Goal: Transaction & Acquisition: Purchase product/service

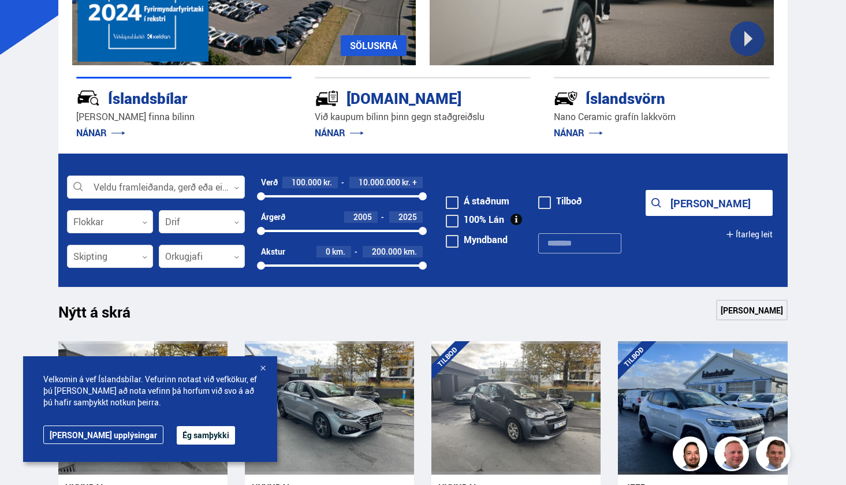
scroll to position [309, 0]
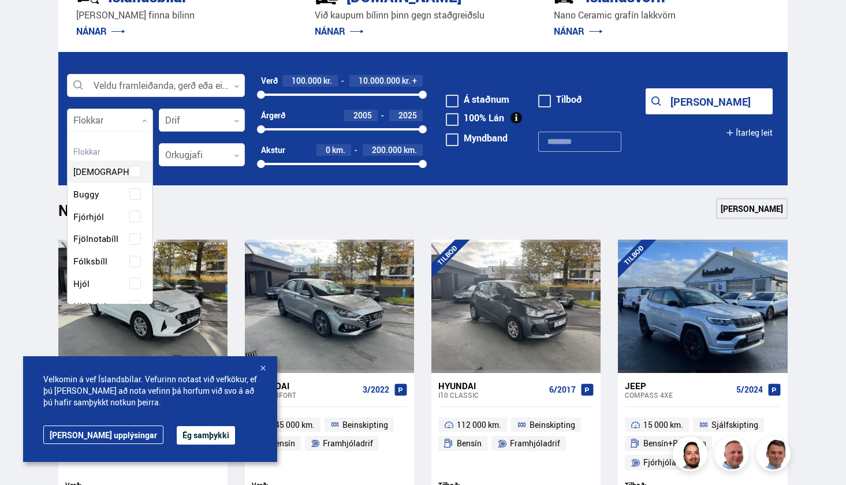
click at [143, 126] on div at bounding box center [110, 120] width 86 height 23
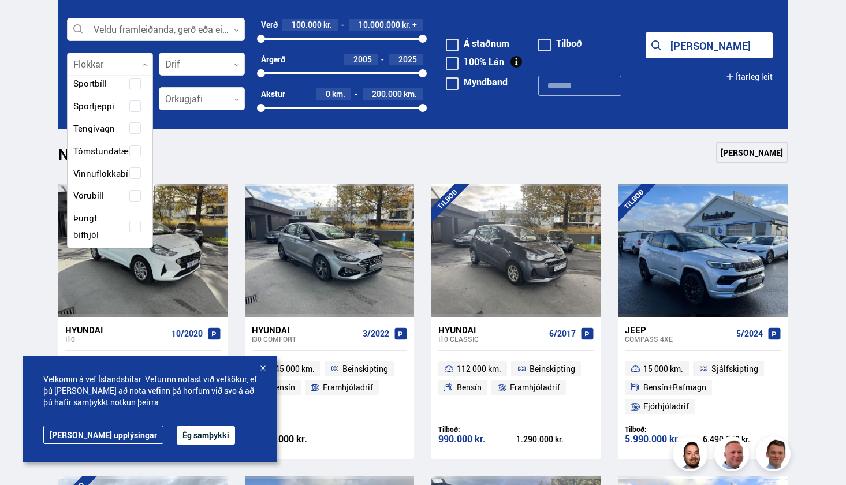
scroll to position [385, 0]
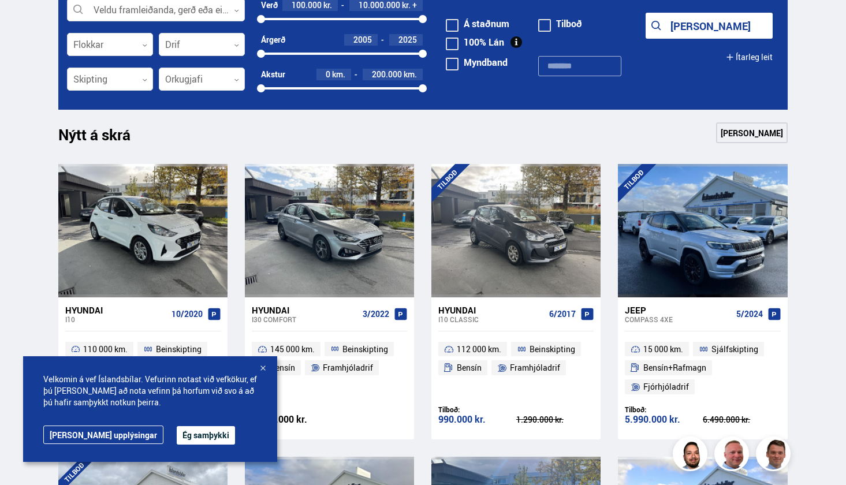
click at [199, 136] on div "Nýtt á skrá Sjá meira" at bounding box center [422, 136] width 729 height 28
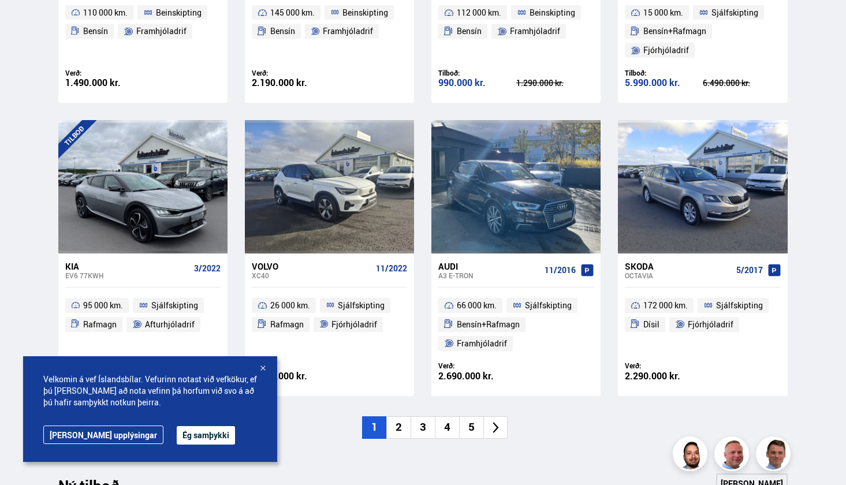
scroll to position [736, 0]
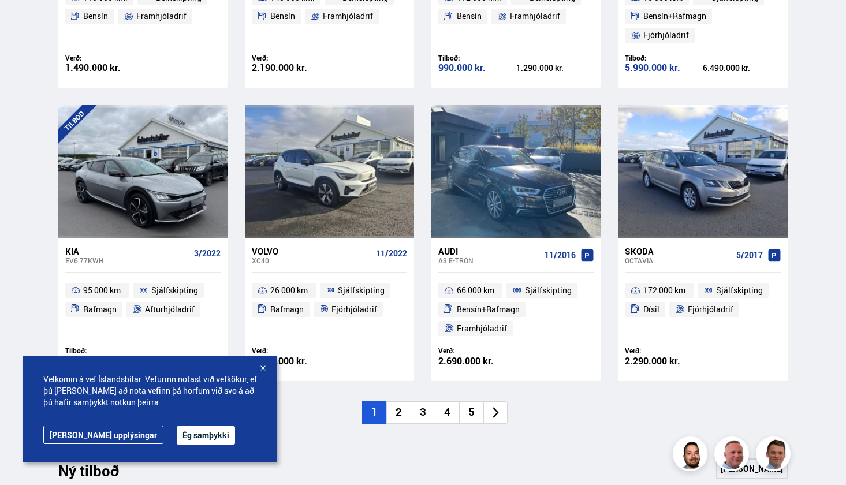
click at [163, 445] on div "Velkomin á vef Íslandsbílar. Vefurinn notast við vefkökur, ef þú [PERSON_NAME] …" at bounding box center [150, 409] width 254 height 106
click at [177, 436] on button "Ég samþykki" at bounding box center [206, 435] width 58 height 18
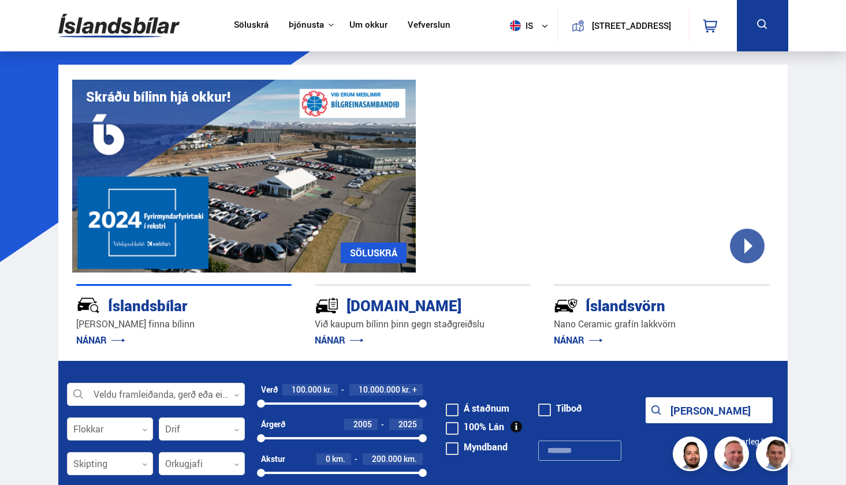
scroll to position [0, 0]
click at [772, 13] on button at bounding box center [762, 25] width 51 height 51
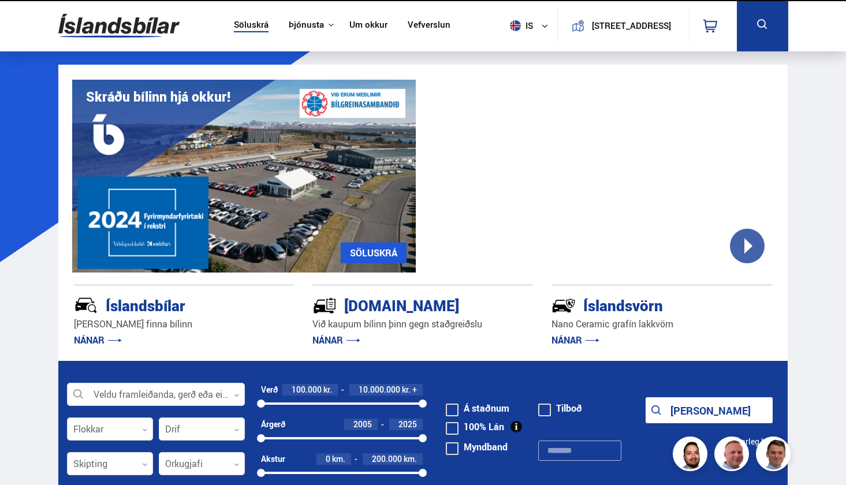
click at [761, 20] on icon at bounding box center [762, 24] width 14 height 14
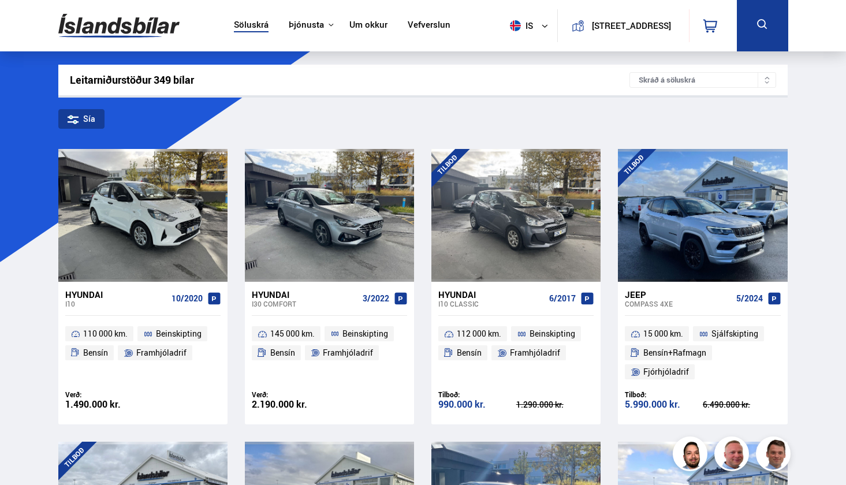
click at [761, 20] on icon at bounding box center [762, 24] width 10 height 10
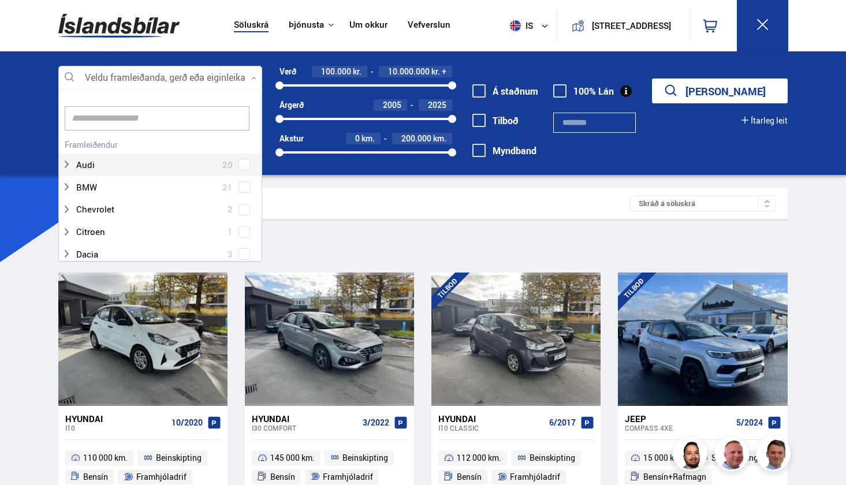
click at [168, 82] on div at bounding box center [160, 77] width 204 height 23
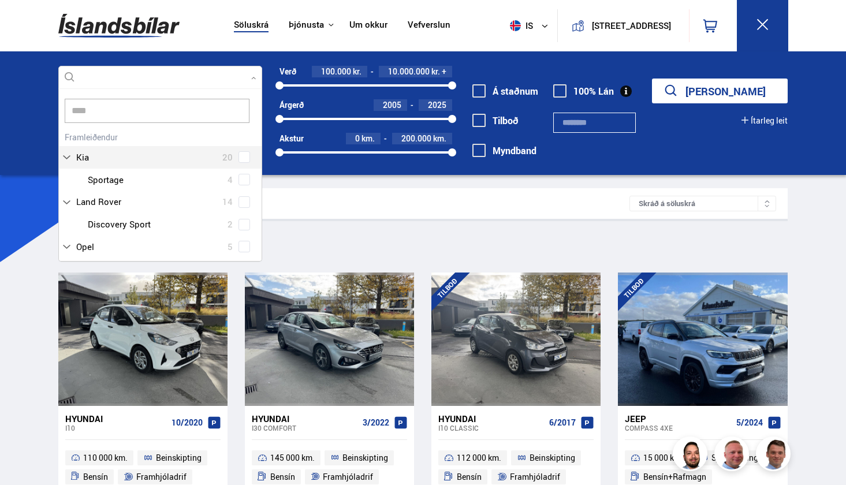
scroll to position [166, 206]
type input "******"
click at [720, 91] on button "[PERSON_NAME]" at bounding box center [720, 91] width 136 height 25
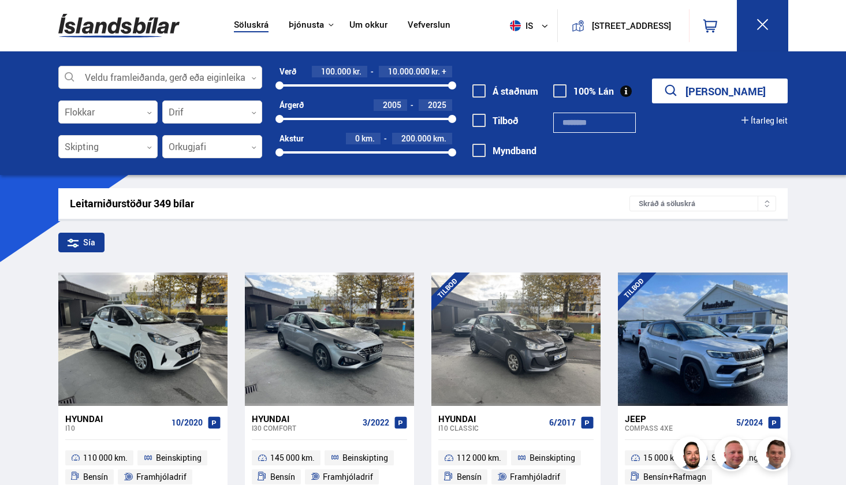
click at [162, 66] on div "Veldu framleiðanda, gerð eða eiginleika 0" at bounding box center [160, 77] width 204 height 23
click at [241, 81] on div at bounding box center [160, 77] width 204 height 23
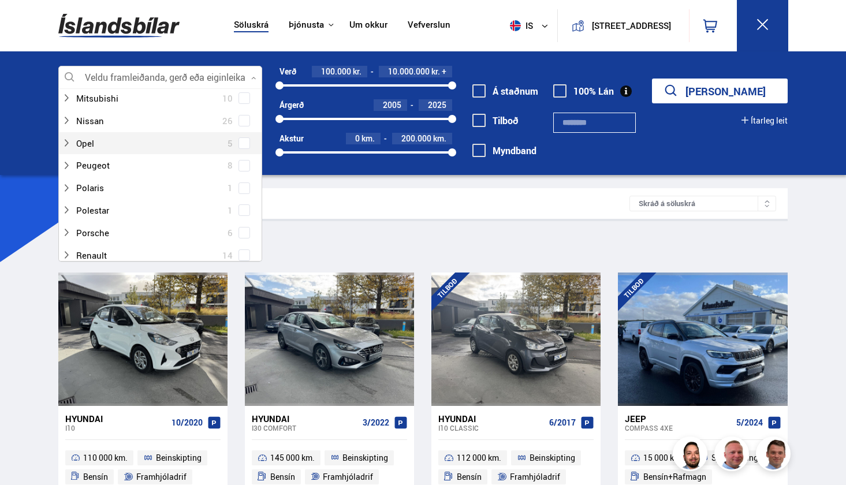
scroll to position [605, 0]
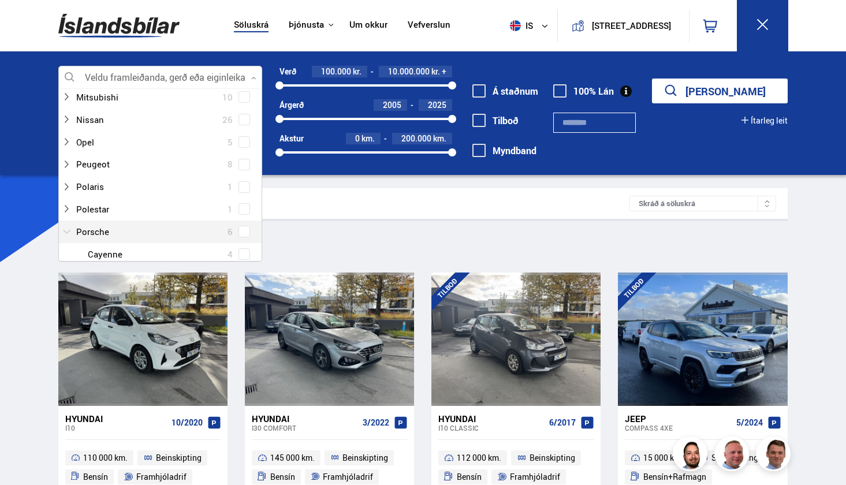
click at [152, 224] on div at bounding box center [149, 232] width 174 height 17
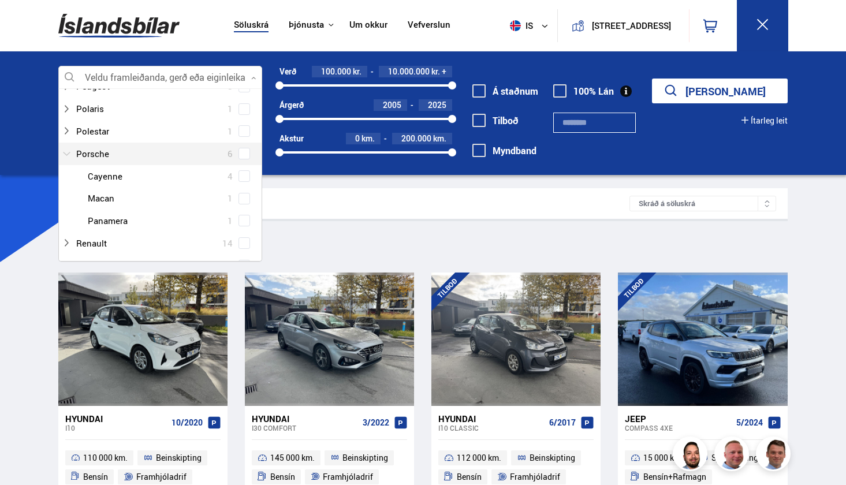
scroll to position [687, 0]
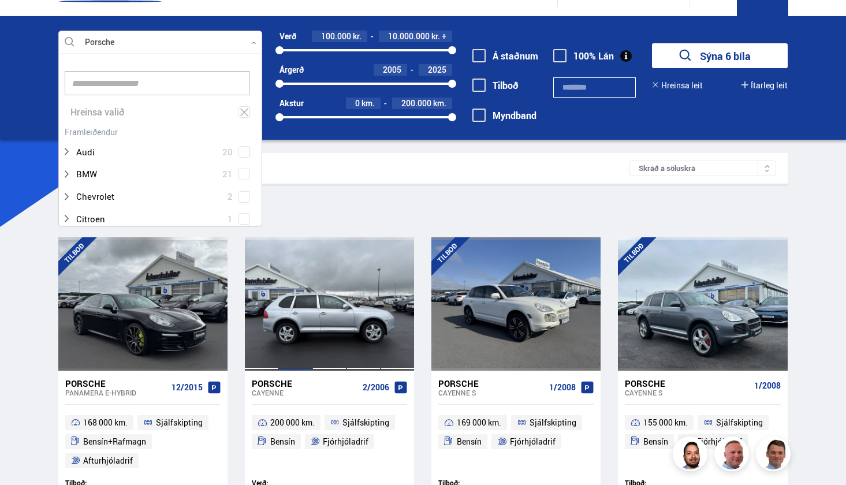
scroll to position [80, 0]
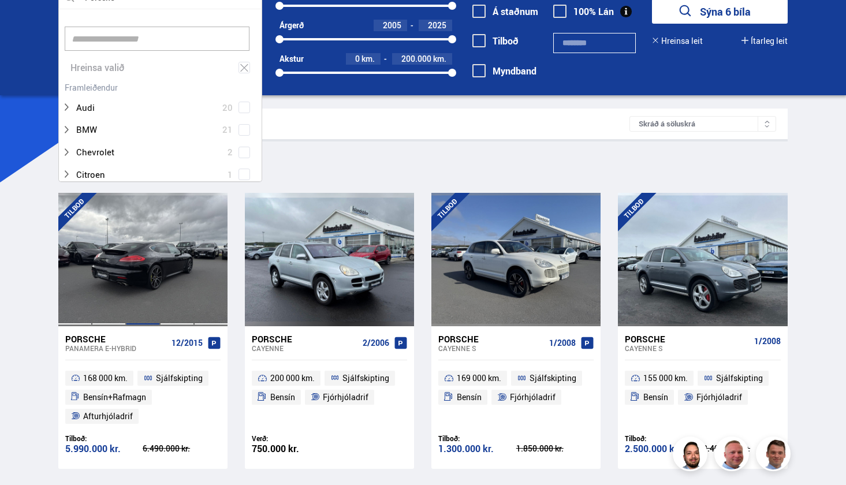
click at [156, 272] on div at bounding box center [143, 259] width 34 height 133
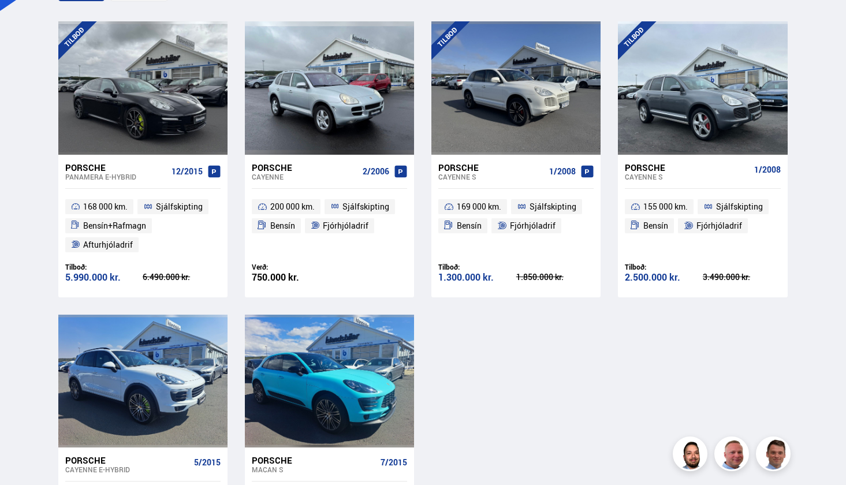
scroll to position [241, 0]
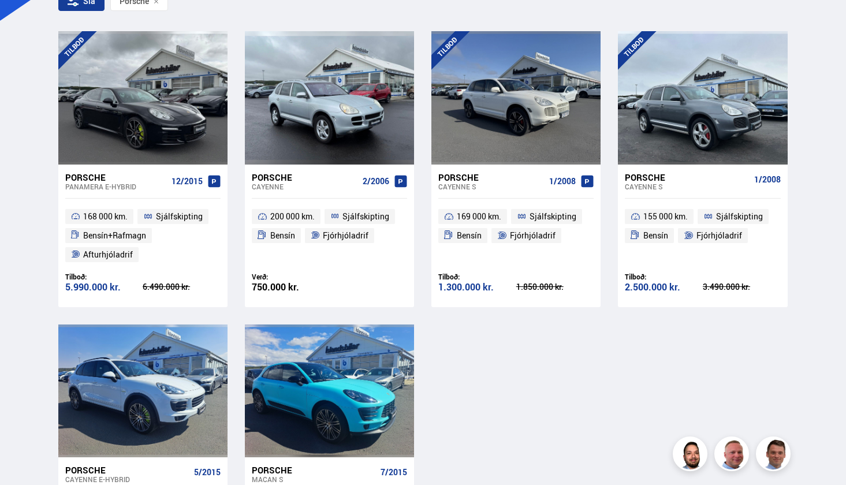
click at [277, 175] on div "Porsche" at bounding box center [305, 177] width 106 height 10
